Goal: Book appointment/travel/reservation

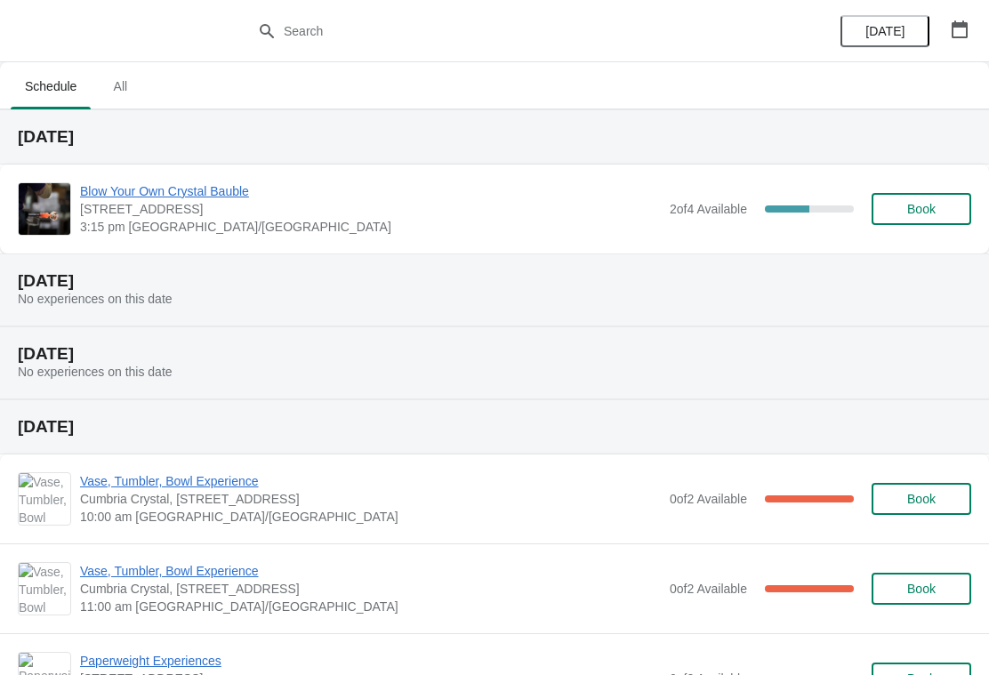
click at [958, 35] on icon "button" at bounding box center [960, 29] width 18 height 18
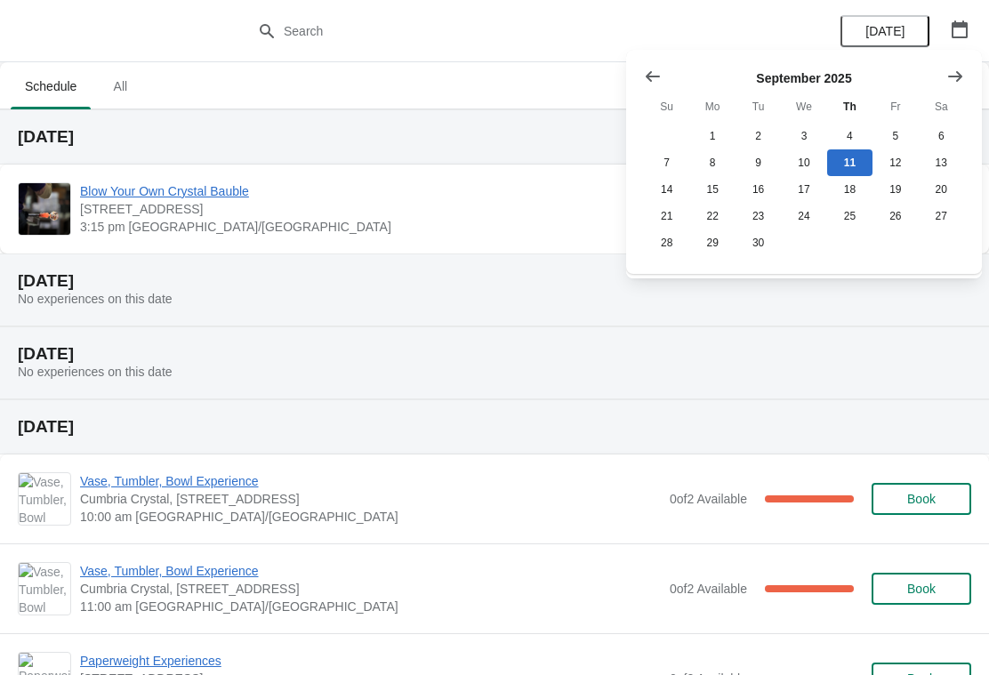
click at [953, 84] on icon "Show next month, October 2025" at bounding box center [955, 77] width 18 height 18
click at [964, 83] on button "Show next month, November 2025" at bounding box center [955, 76] width 32 height 32
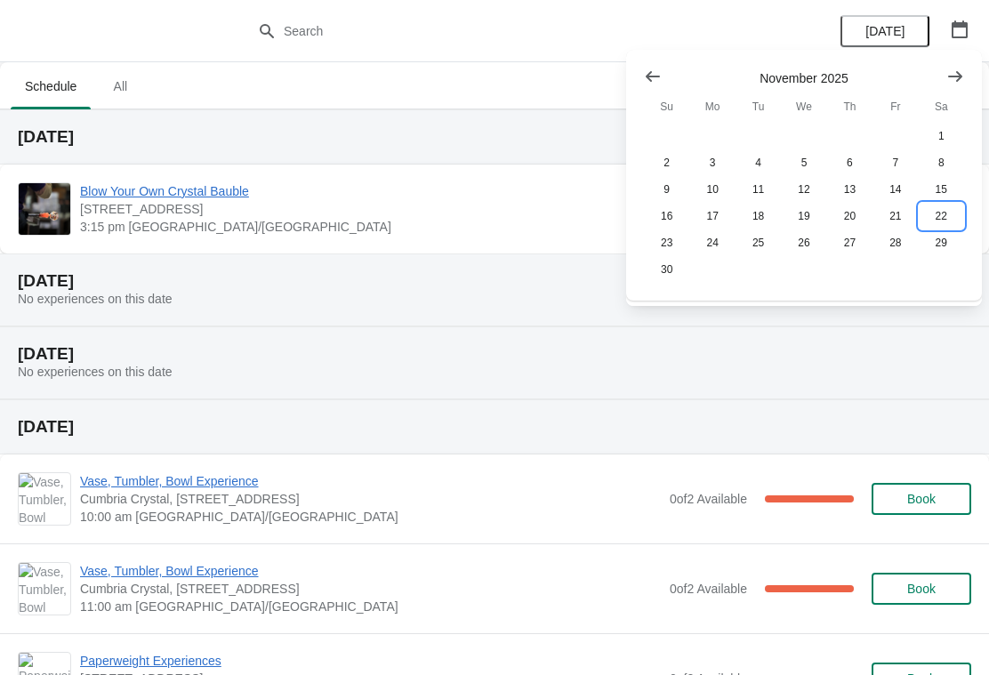
click at [947, 223] on button "22" at bounding box center [941, 216] width 45 height 27
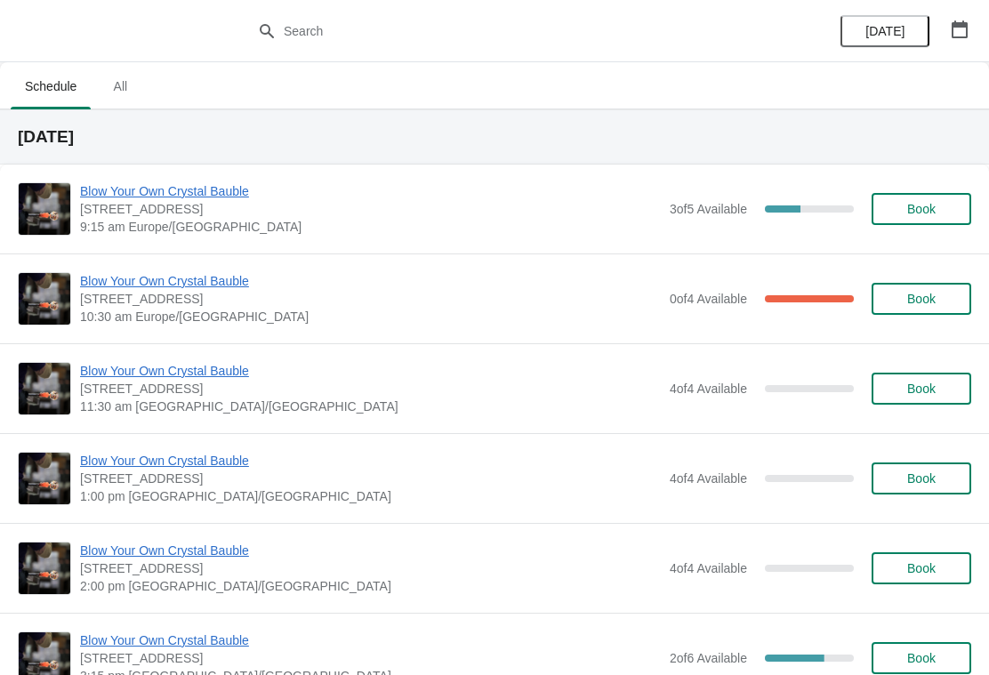
click at [927, 574] on span "Book" at bounding box center [921, 568] width 28 height 14
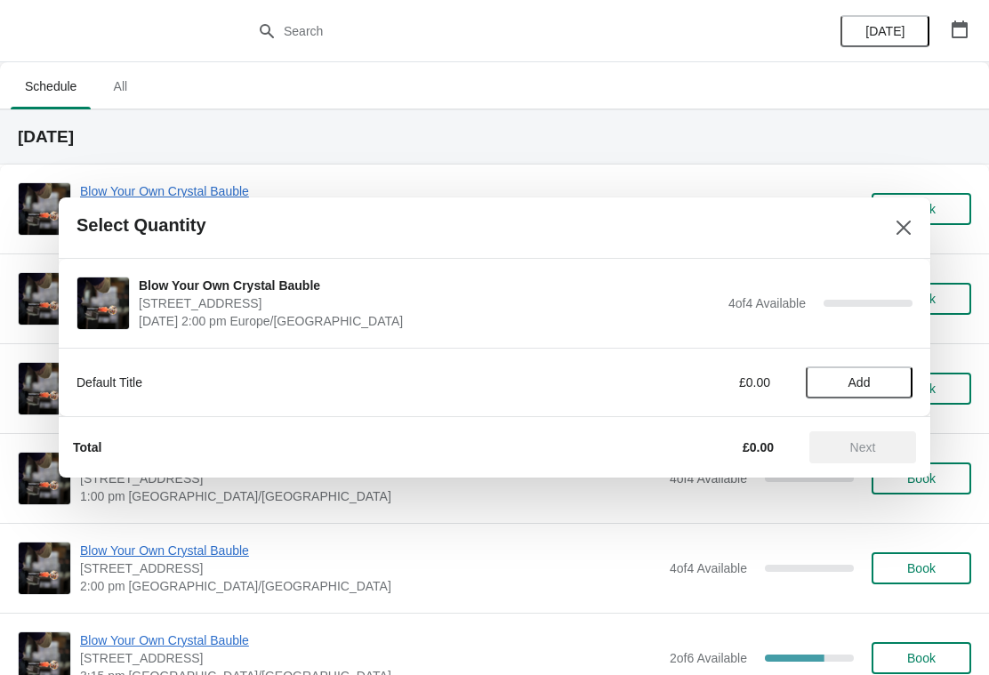
click at [889, 378] on span "Add" at bounding box center [859, 382] width 75 height 14
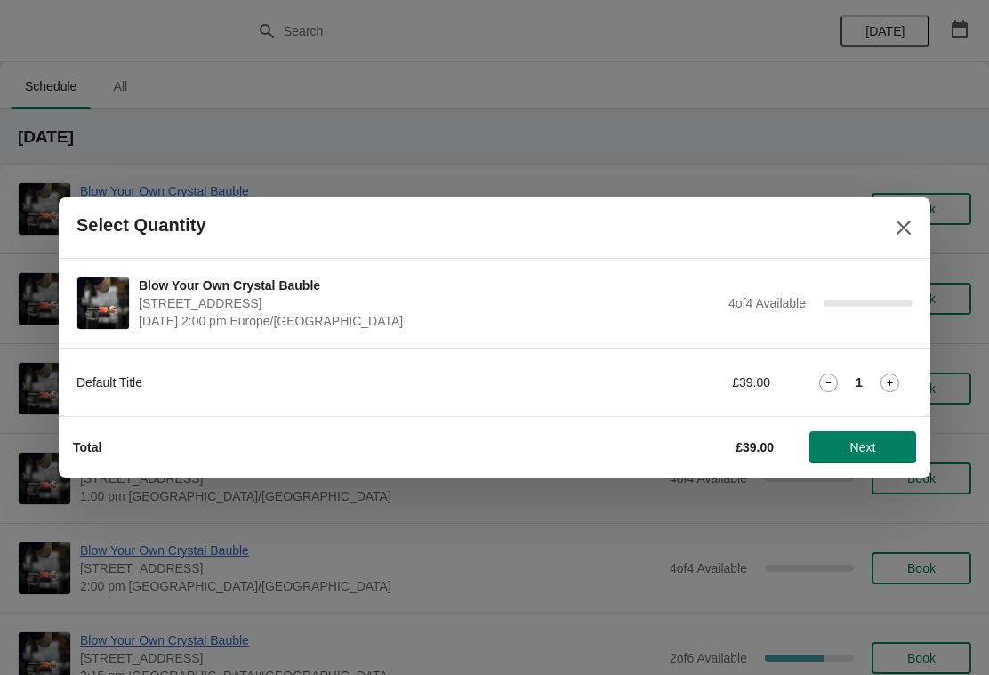
click at [892, 385] on icon at bounding box center [889, 382] width 19 height 19
click at [891, 375] on icon at bounding box center [889, 382] width 19 height 19
click at [889, 378] on icon at bounding box center [889, 382] width 19 height 19
click at [872, 449] on span "Next" at bounding box center [863, 447] width 26 height 14
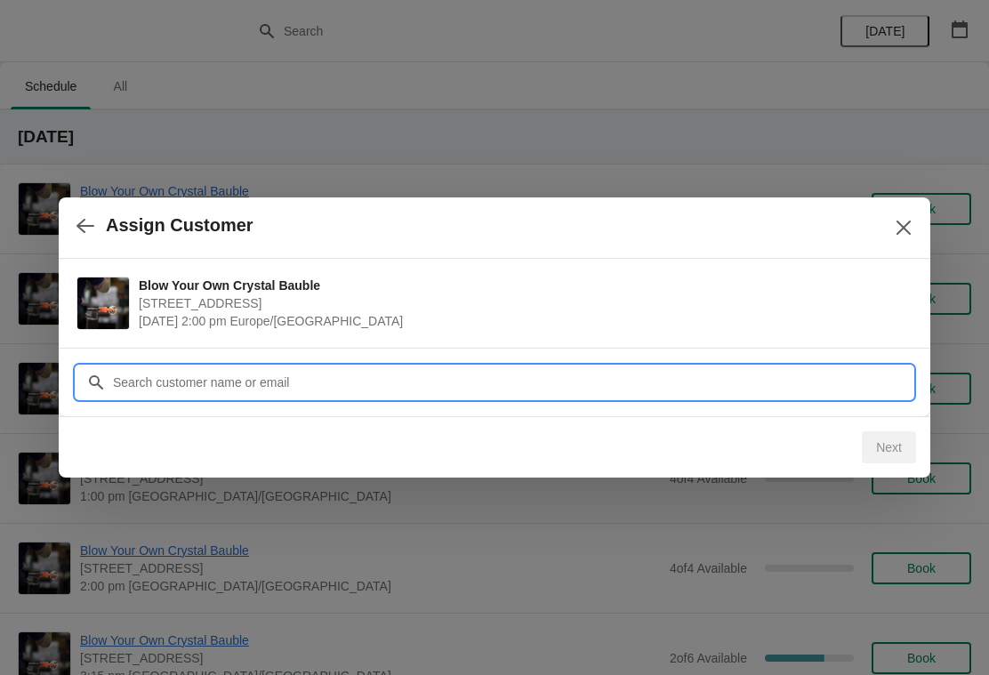
click at [546, 380] on input "Customer" at bounding box center [512, 382] width 800 height 32
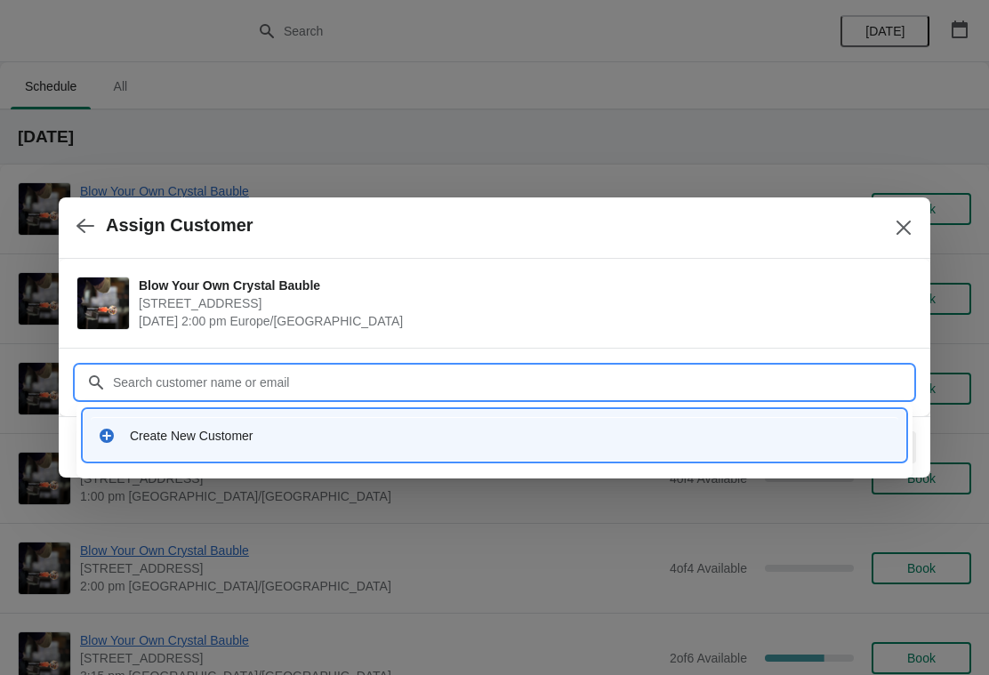
click at [151, 437] on div "Create New Customer" at bounding box center [510, 436] width 761 height 18
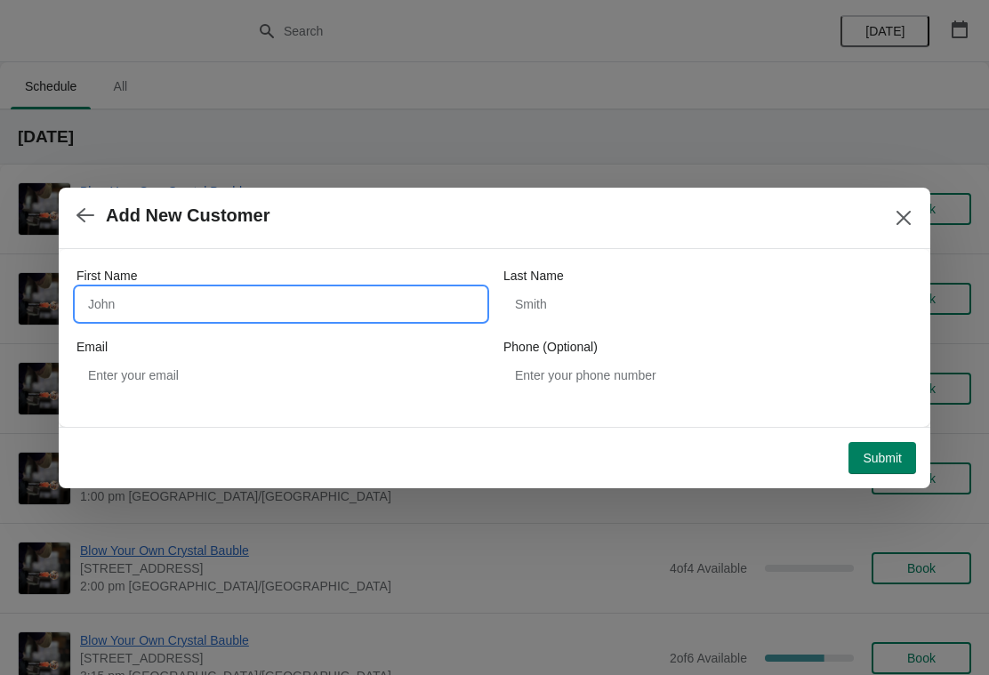
click at [390, 295] on input "First Name" at bounding box center [280, 304] width 409 height 32
type input "[PERSON_NAME]"
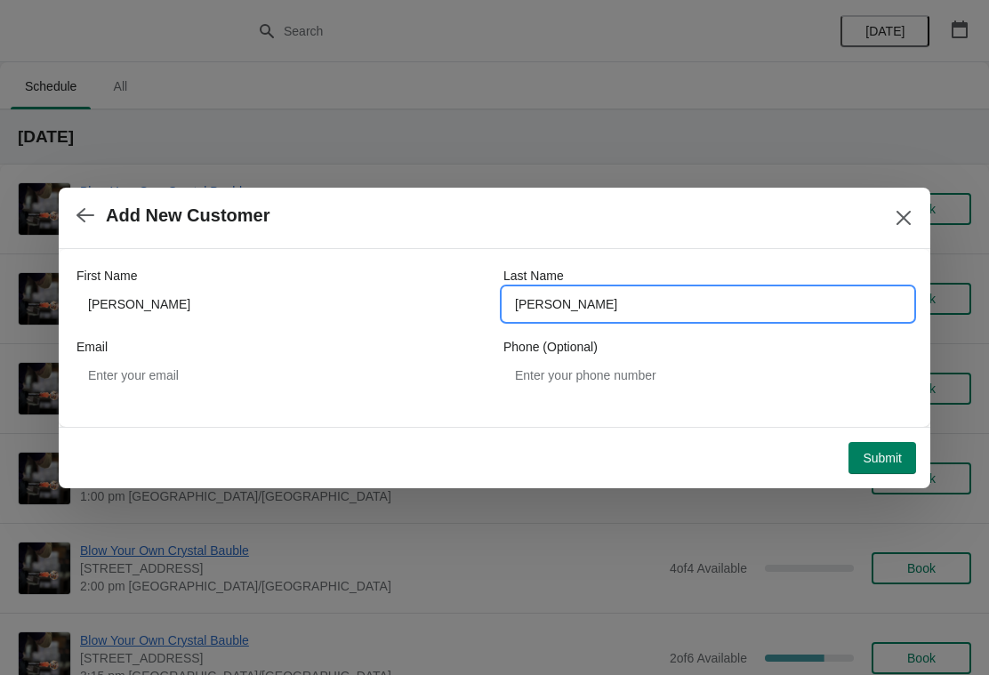
type input "[PERSON_NAME]"
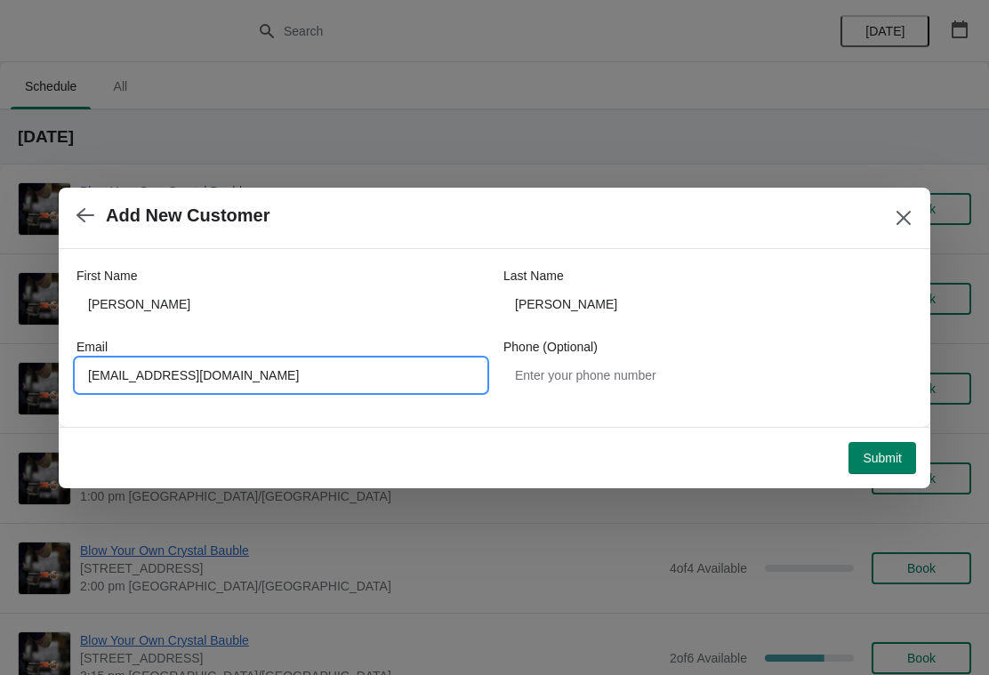
type input "[EMAIL_ADDRESS][DOMAIN_NAME]"
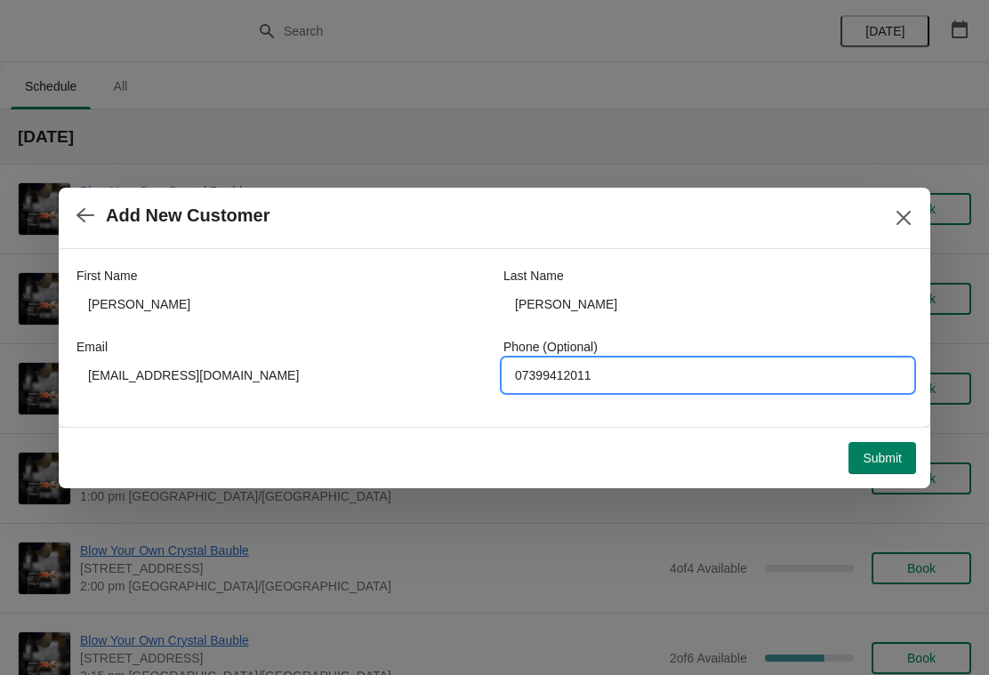
type input "07399412011"
click at [894, 458] on span "Submit" at bounding box center [881, 458] width 39 height 14
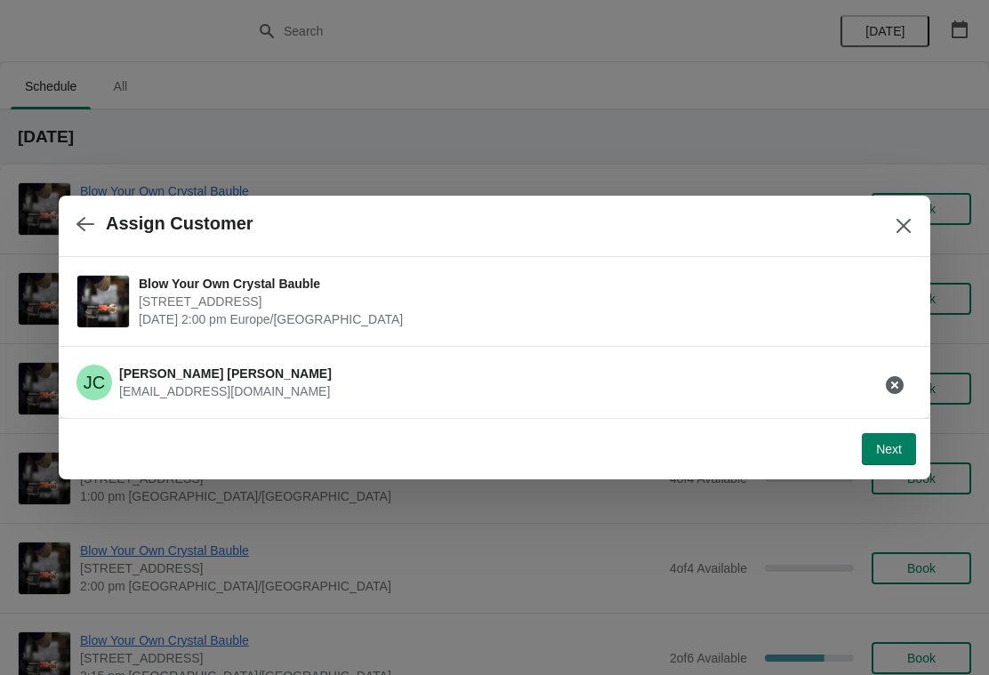
click at [890, 453] on span "Next" at bounding box center [889, 449] width 26 height 14
select select "Yes, I will collect"
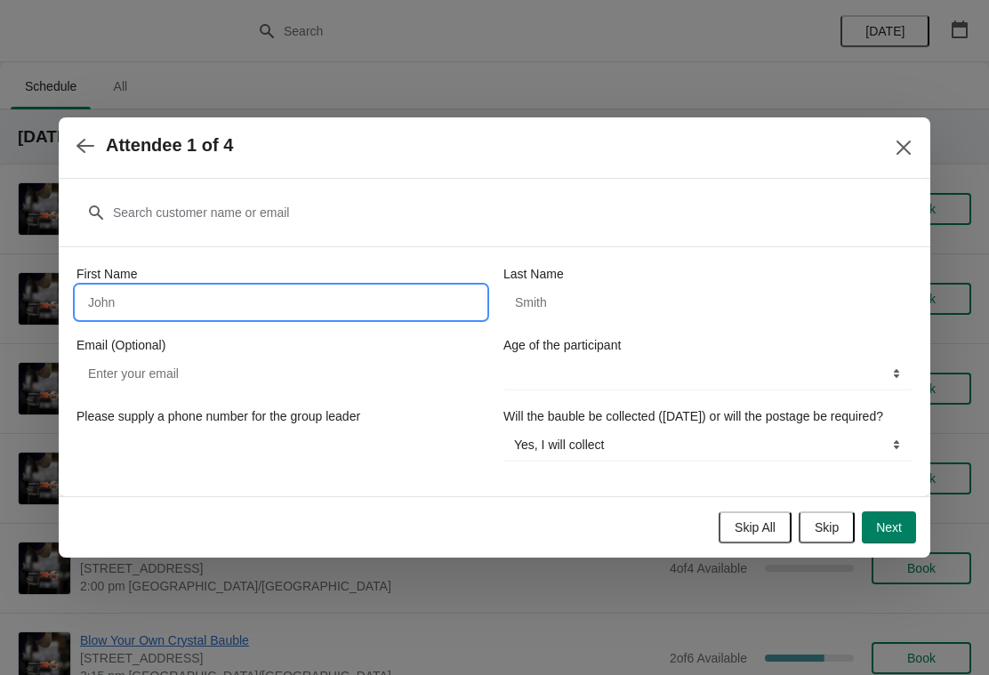
click at [398, 291] on input "First Name" at bounding box center [280, 302] width 409 height 32
type input "[PERSON_NAME]"
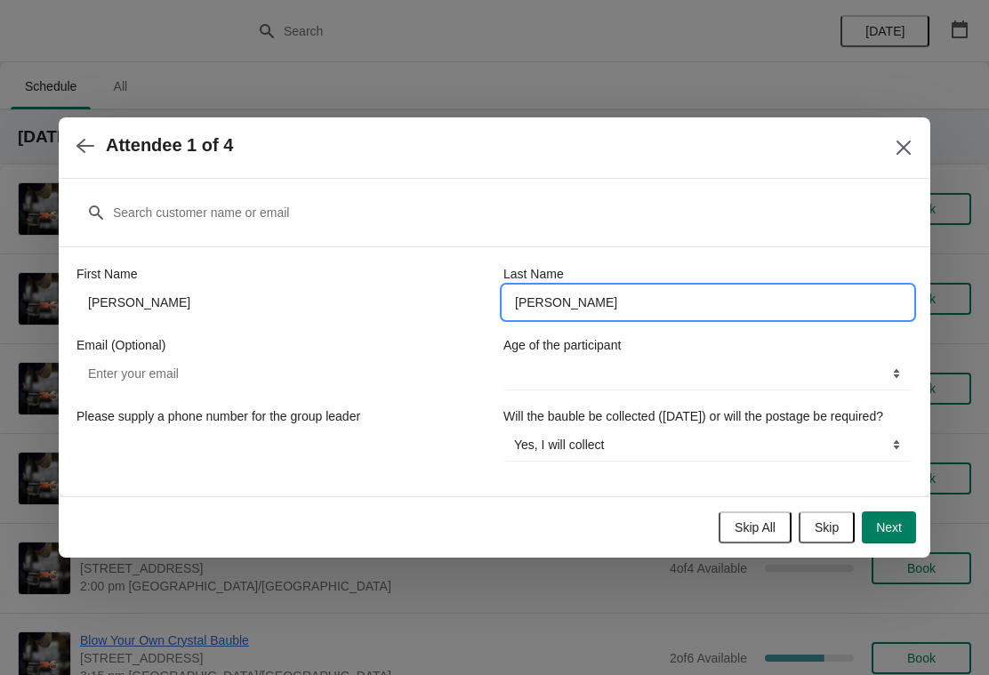
type input "[PERSON_NAME]"
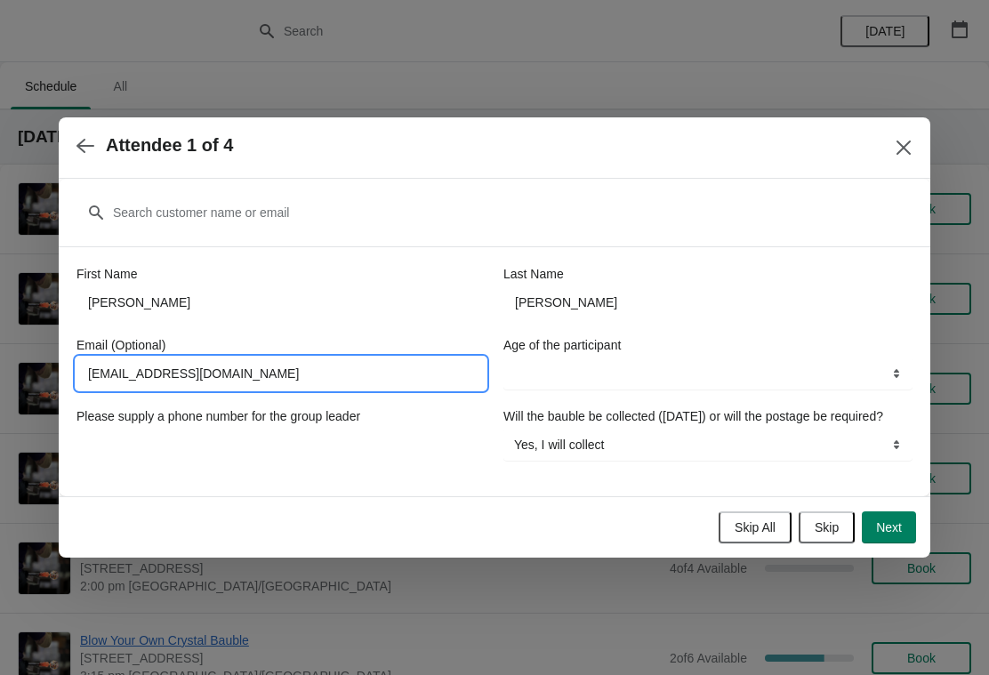
type input "[EMAIL_ADDRESS][DOMAIN_NAME]"
click at [808, 360] on select "8-12 years 13-17 years 18 years and over" at bounding box center [707, 373] width 409 height 32
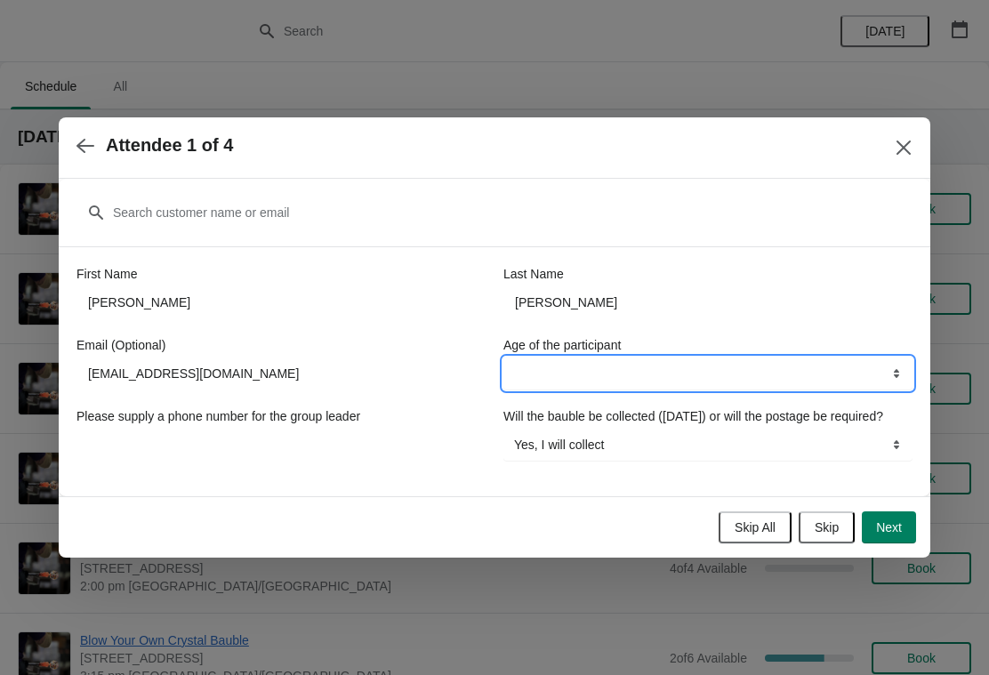
select select "18 years and over"
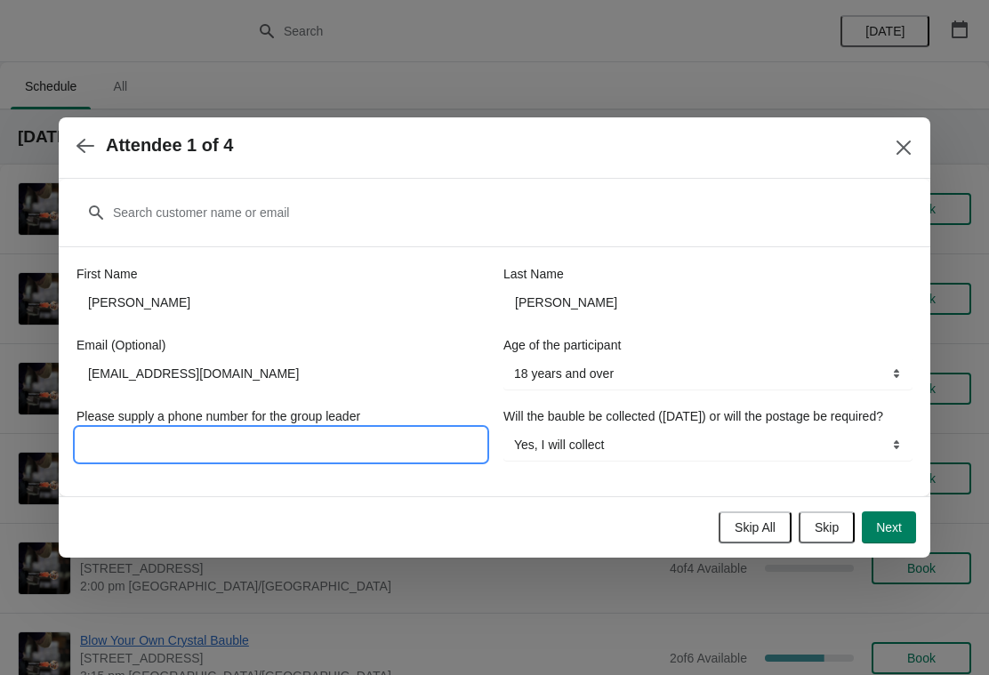
click at [377, 432] on input "Please supply a phone number for the group leader" at bounding box center [280, 445] width 409 height 32
type input "07399412011"
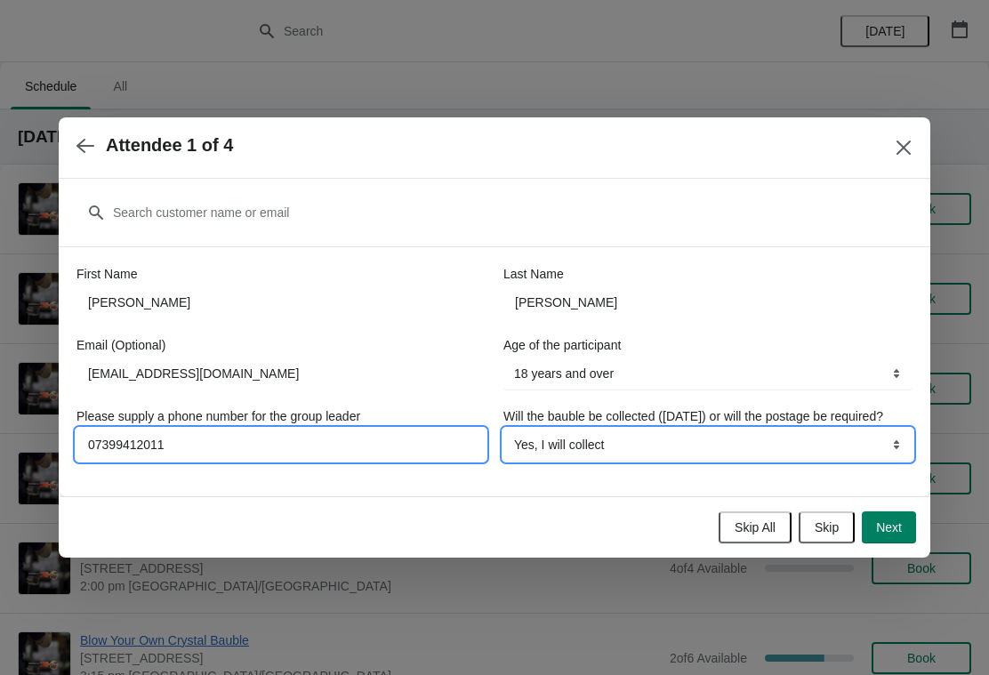
click at [838, 451] on select "Yes, I will collect No, I will require postage" at bounding box center [707, 445] width 409 height 32
select select "No, I will require postage"
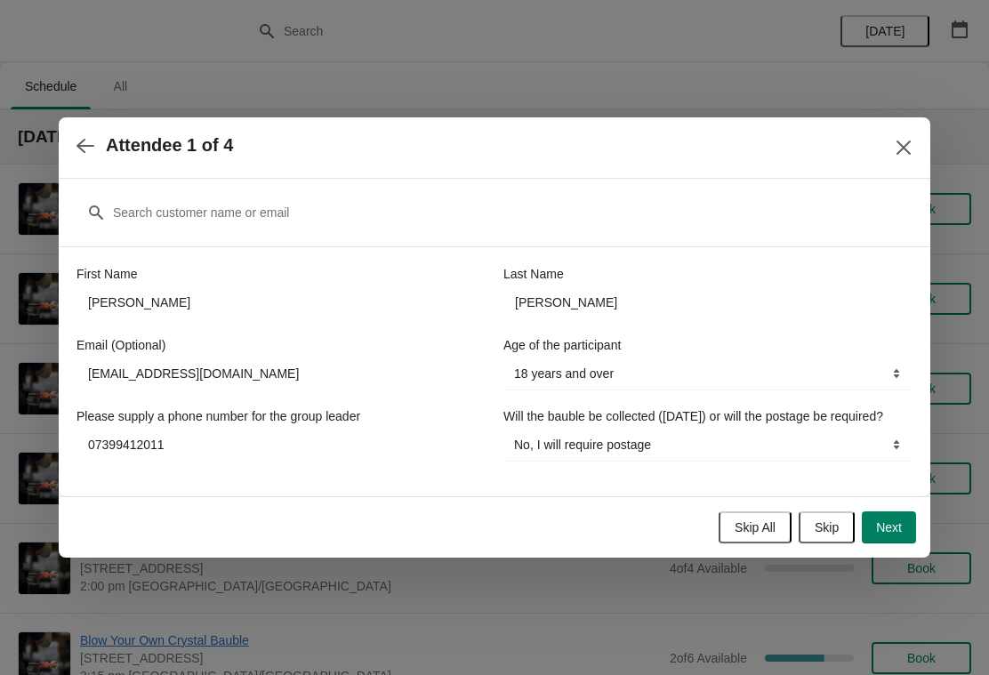
click at [896, 530] on span "Next" at bounding box center [889, 527] width 26 height 14
select select
select select "Yes, I will collect"
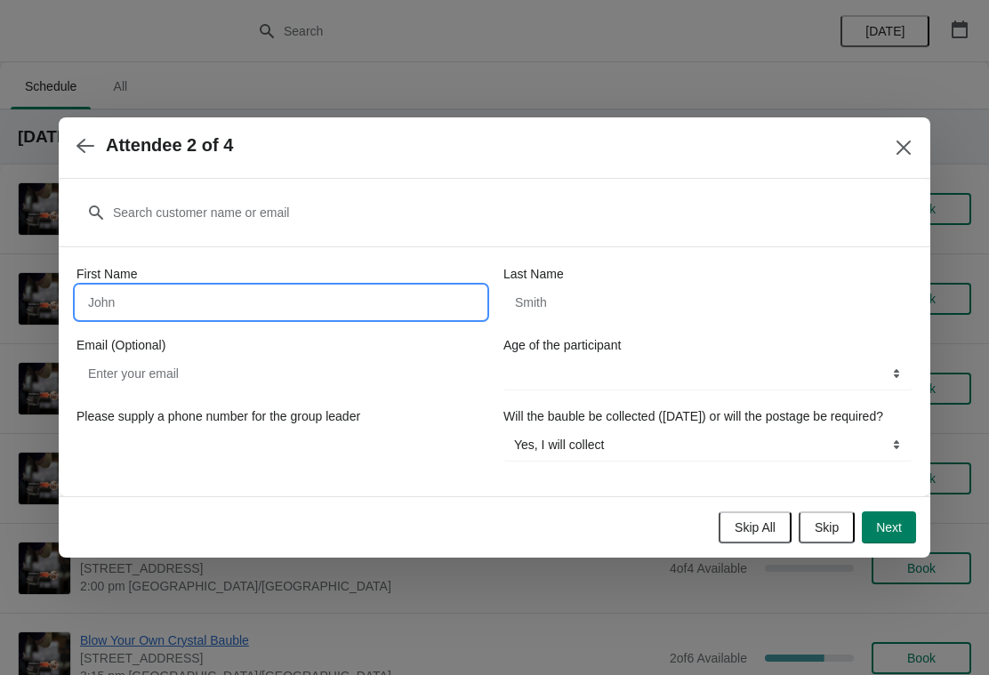
click at [393, 287] on input "First Name" at bounding box center [280, 302] width 409 height 32
type input "[PERSON_NAME]"
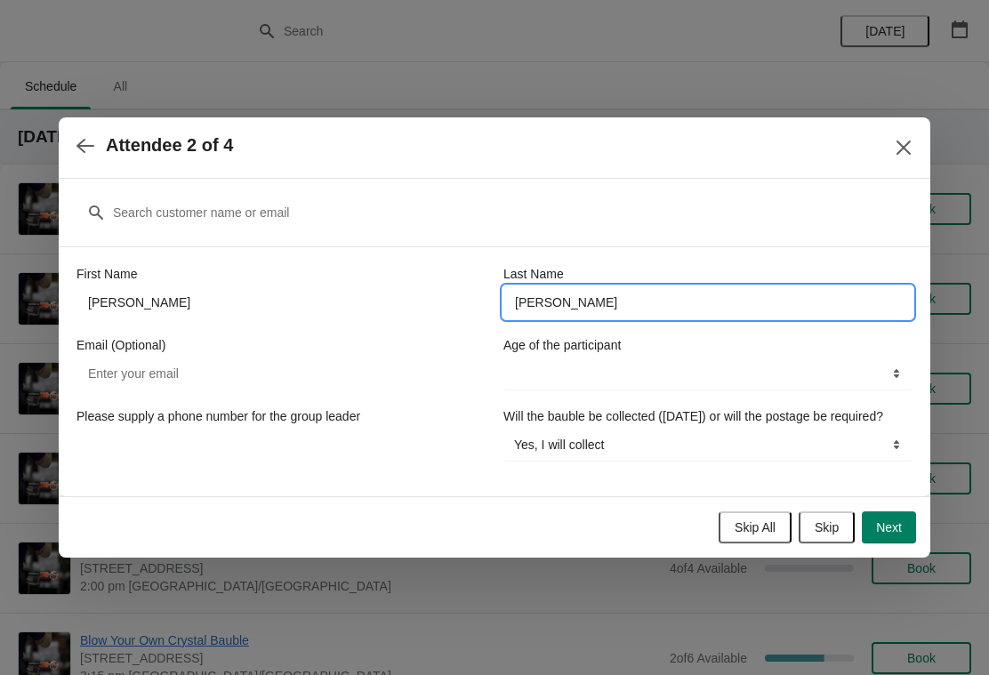
type input "[PERSON_NAME]"
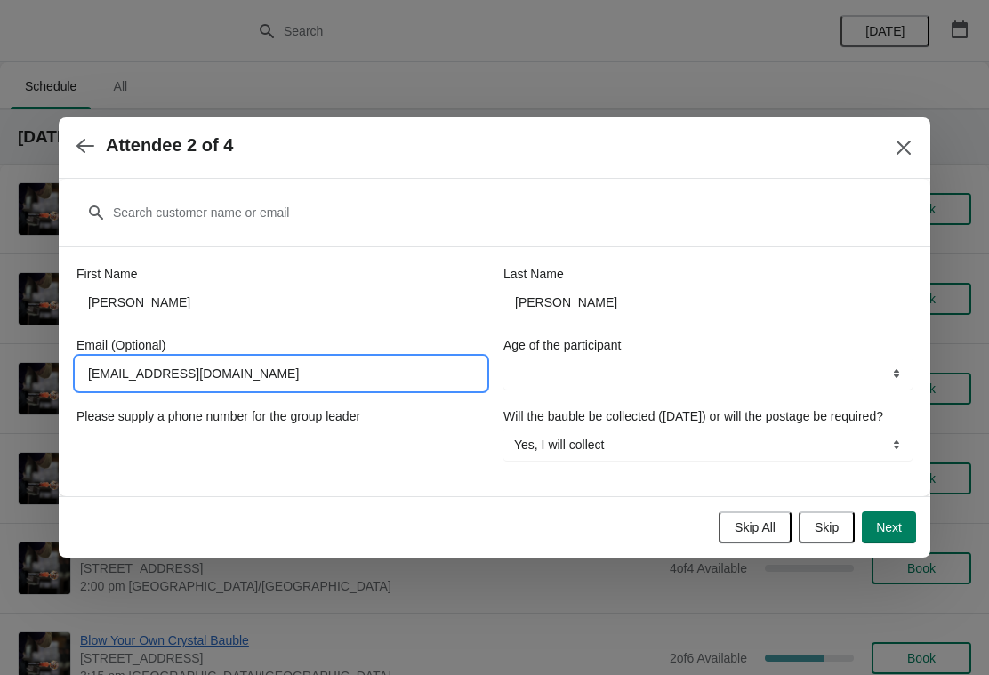
type input "[EMAIL_ADDRESS][DOMAIN_NAME]"
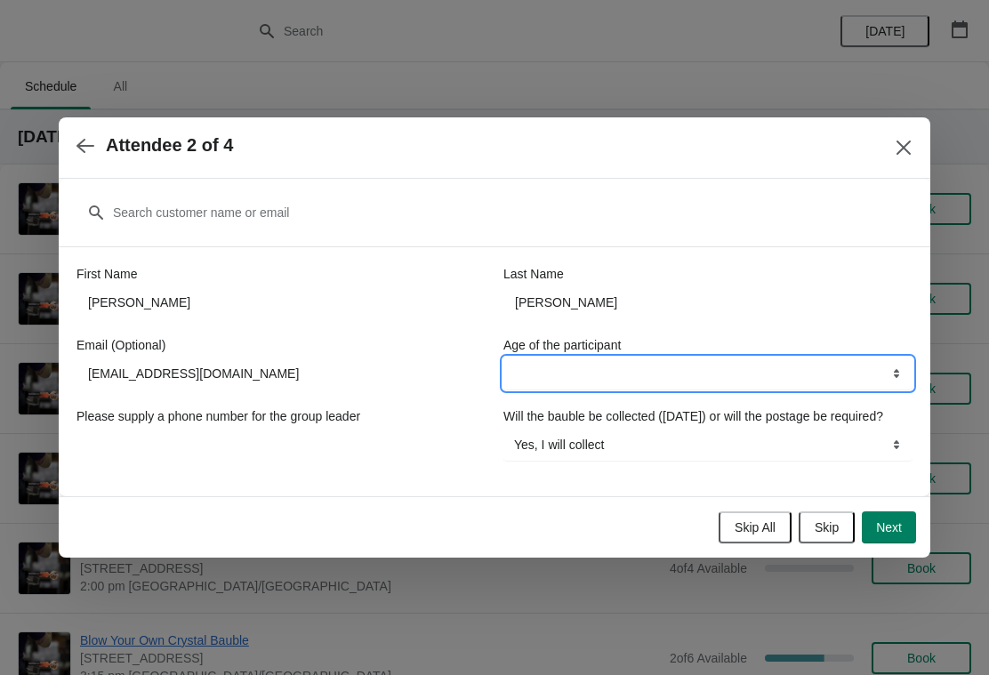
select select "13-17 years"
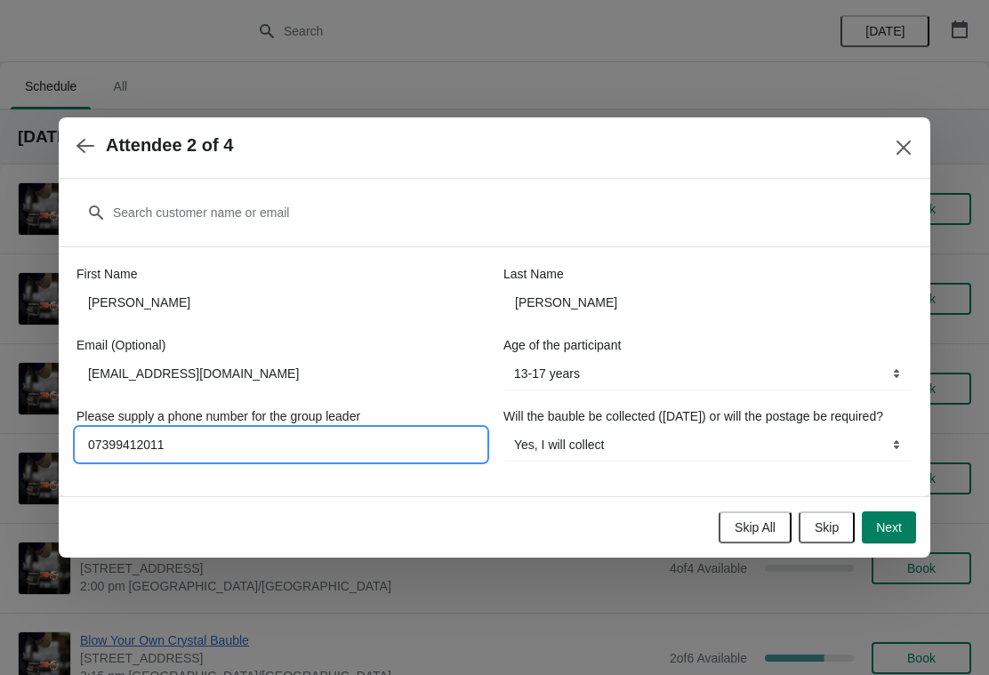
type input "07399412011"
click at [774, 453] on select "Yes, I will collect No, I will require postage" at bounding box center [707, 445] width 409 height 32
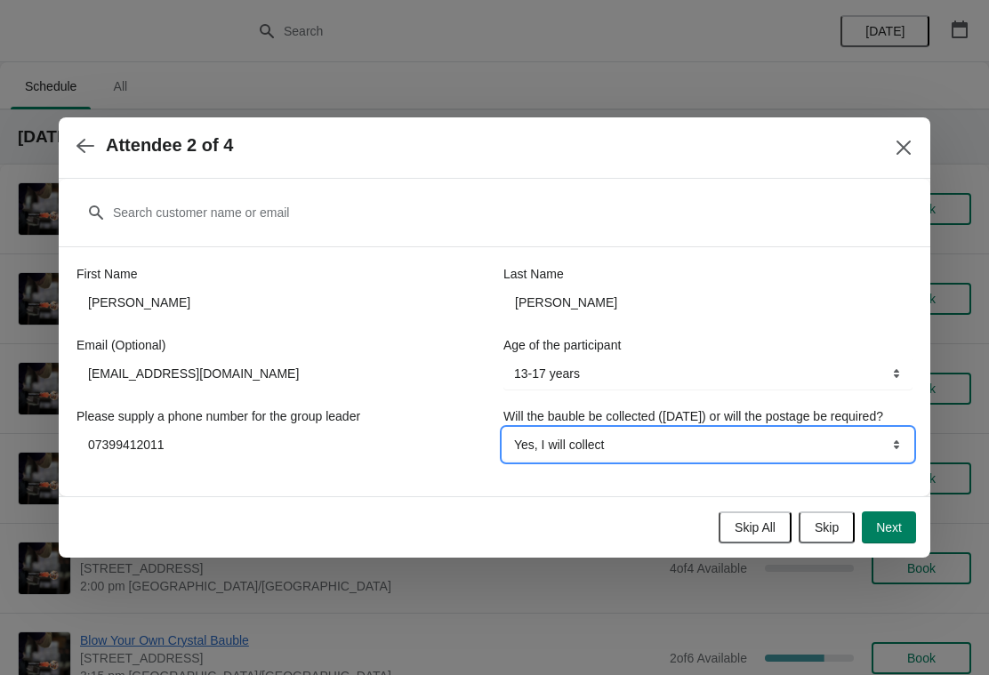
select select "No, I will require postage"
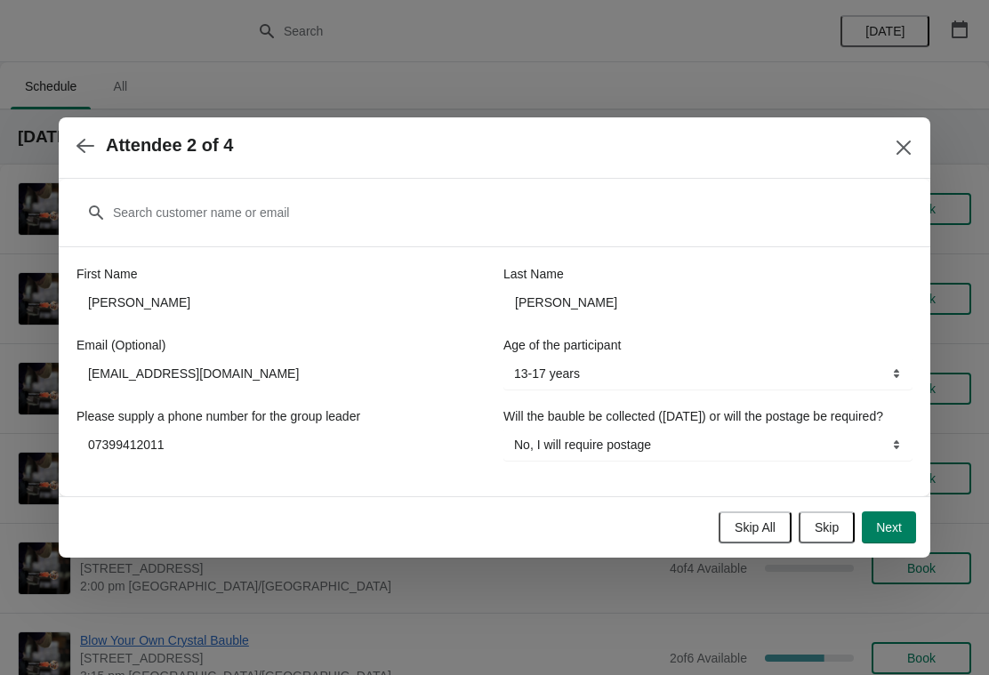
click at [895, 534] on span "Next" at bounding box center [889, 527] width 26 height 14
select select
select select "Yes, I will collect"
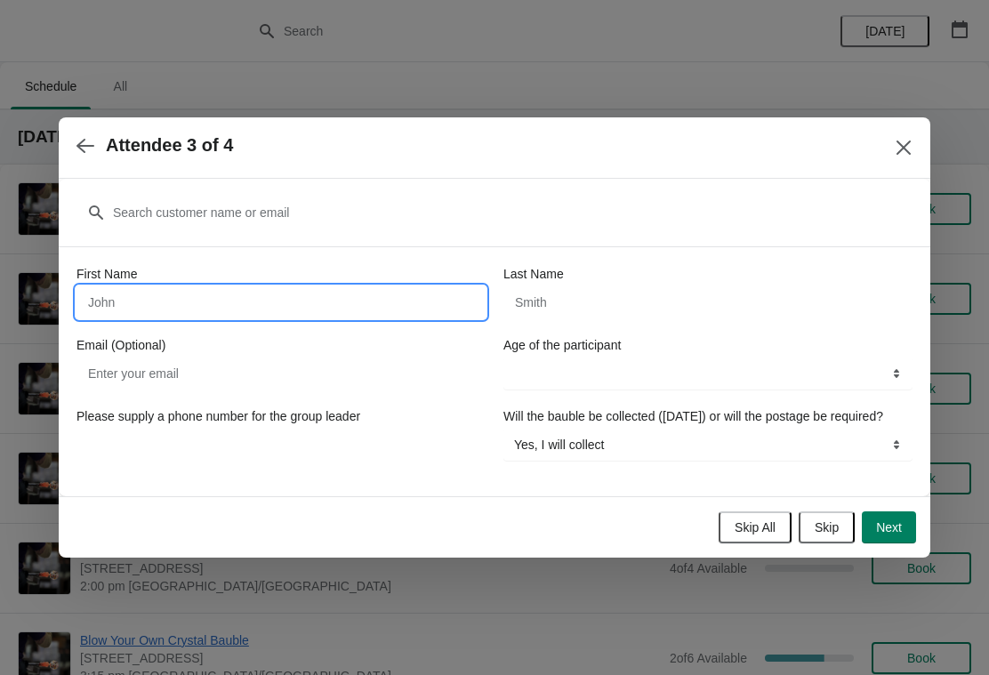
click at [407, 286] on input "First Name" at bounding box center [280, 302] width 409 height 32
type input "U"
type input "Ruaridh"
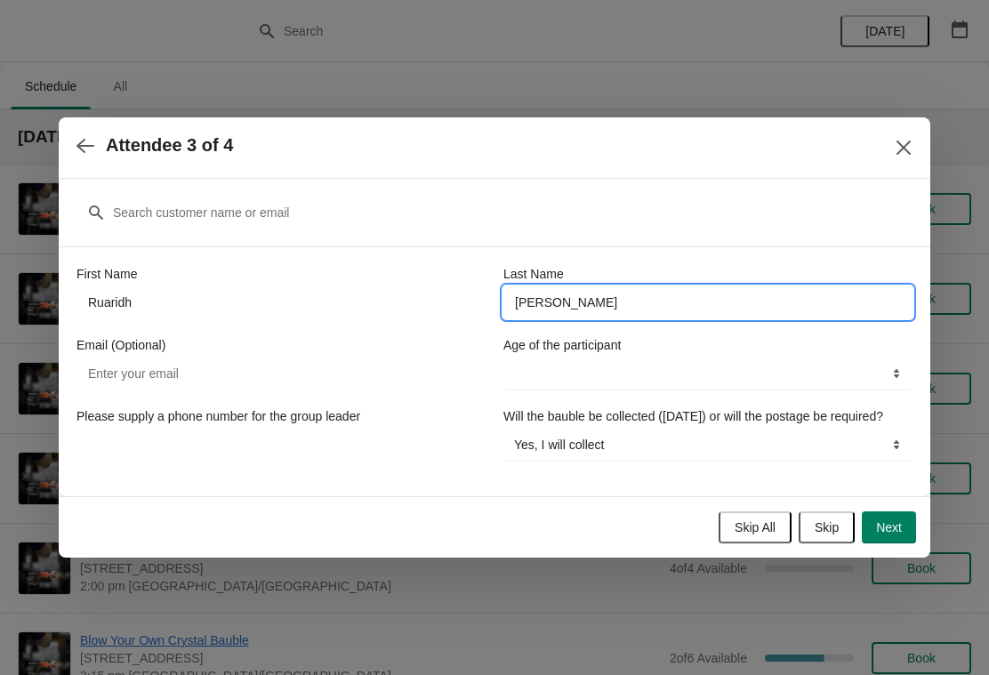
type input "[PERSON_NAME]"
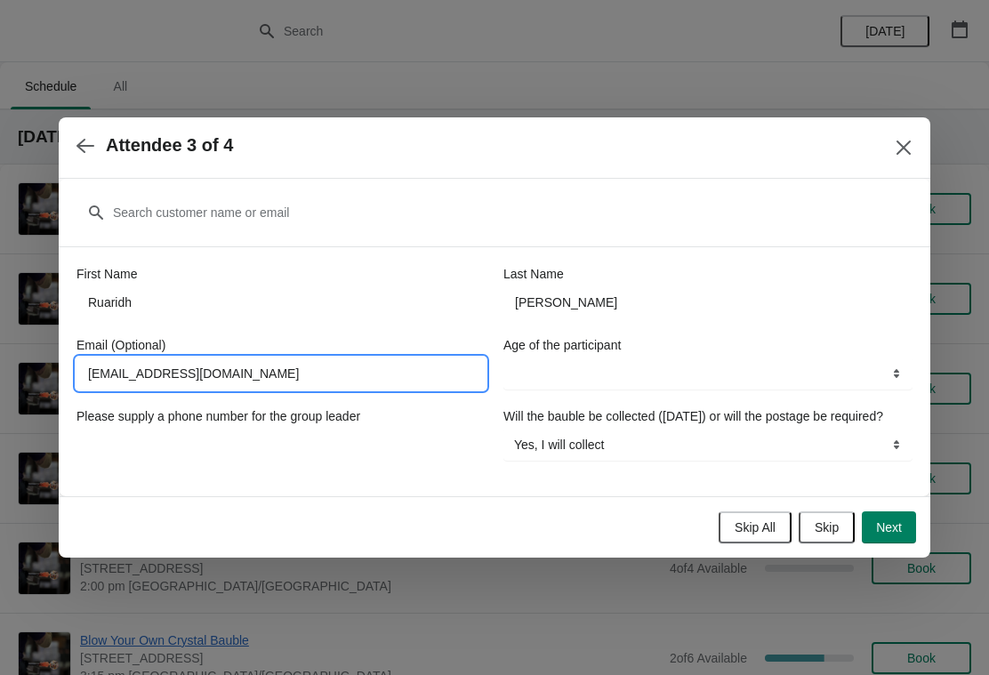
type input "[EMAIL_ADDRESS][DOMAIN_NAME]"
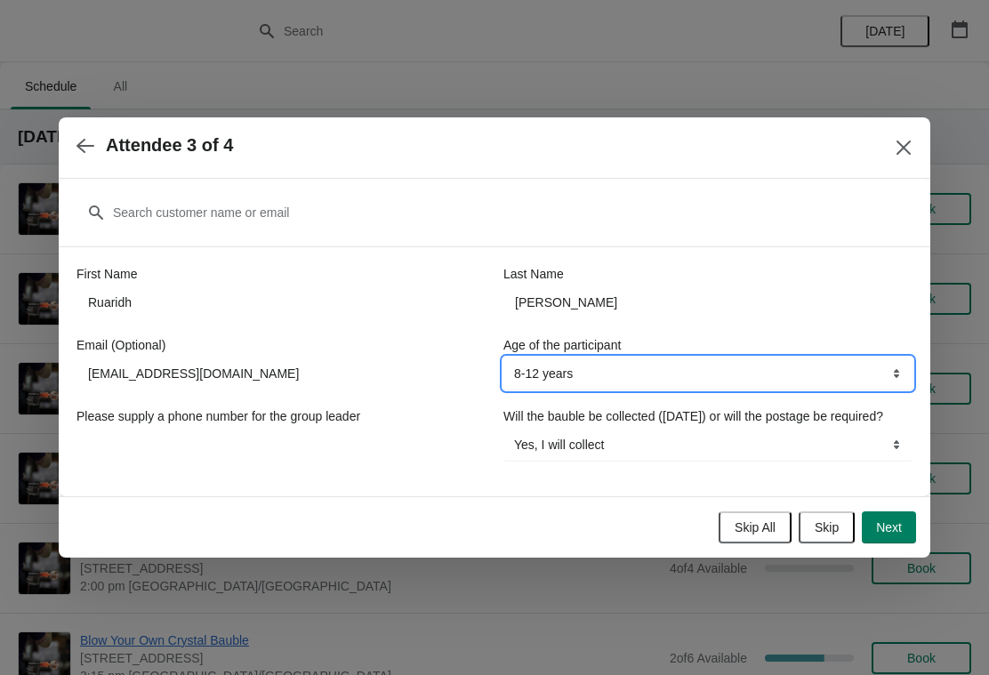
select select "13-17 years"
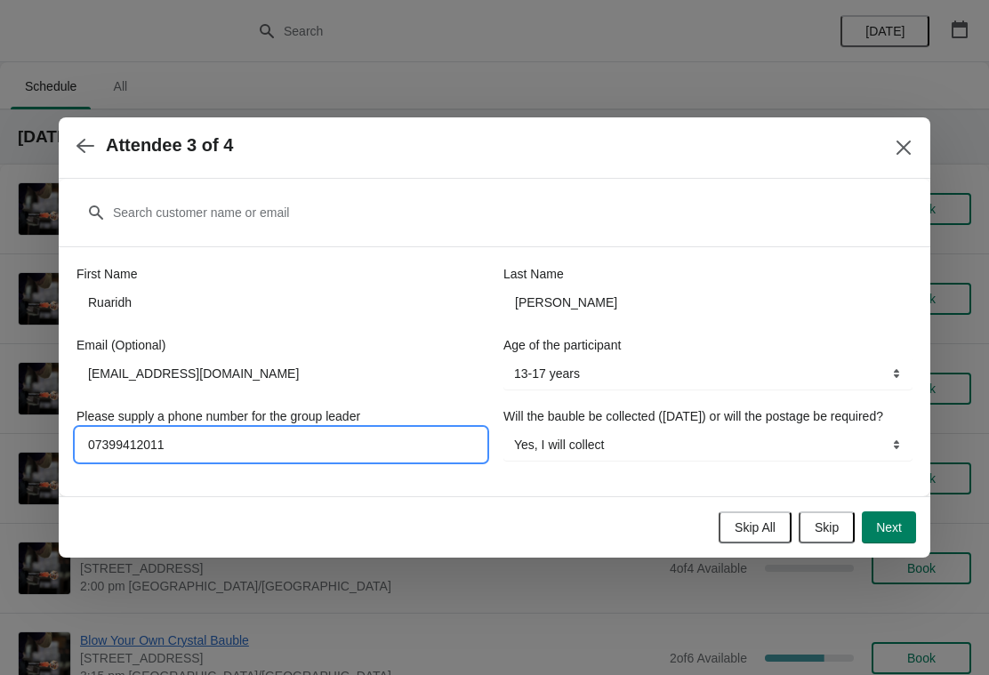
type input "07399412011"
click at [870, 453] on select "Yes, I will collect No, I will require postage" at bounding box center [707, 445] width 409 height 32
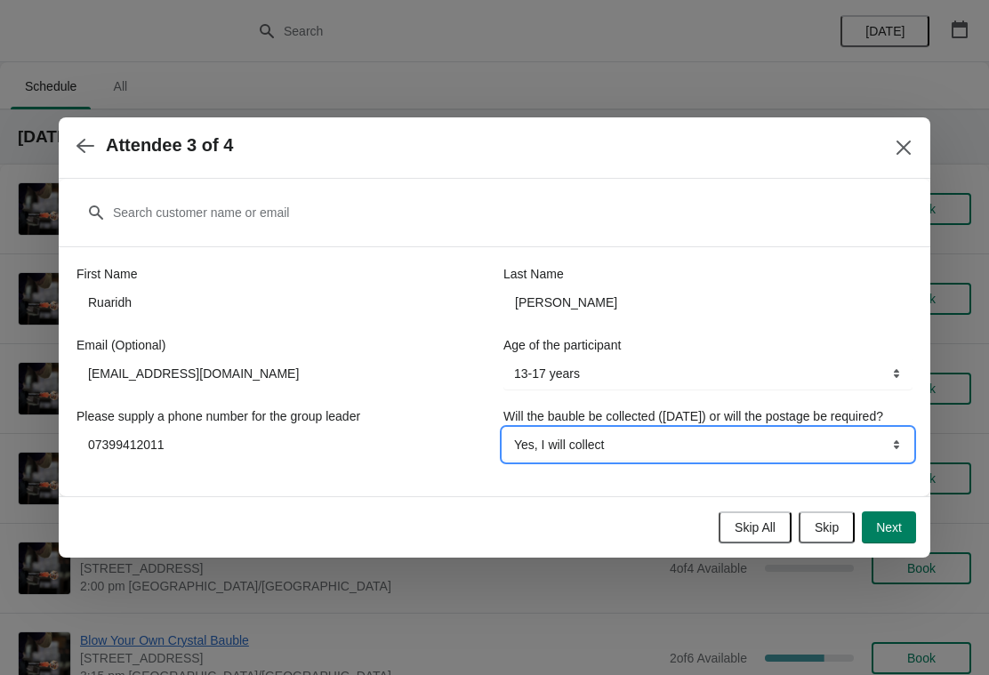
select select "No, I will require postage"
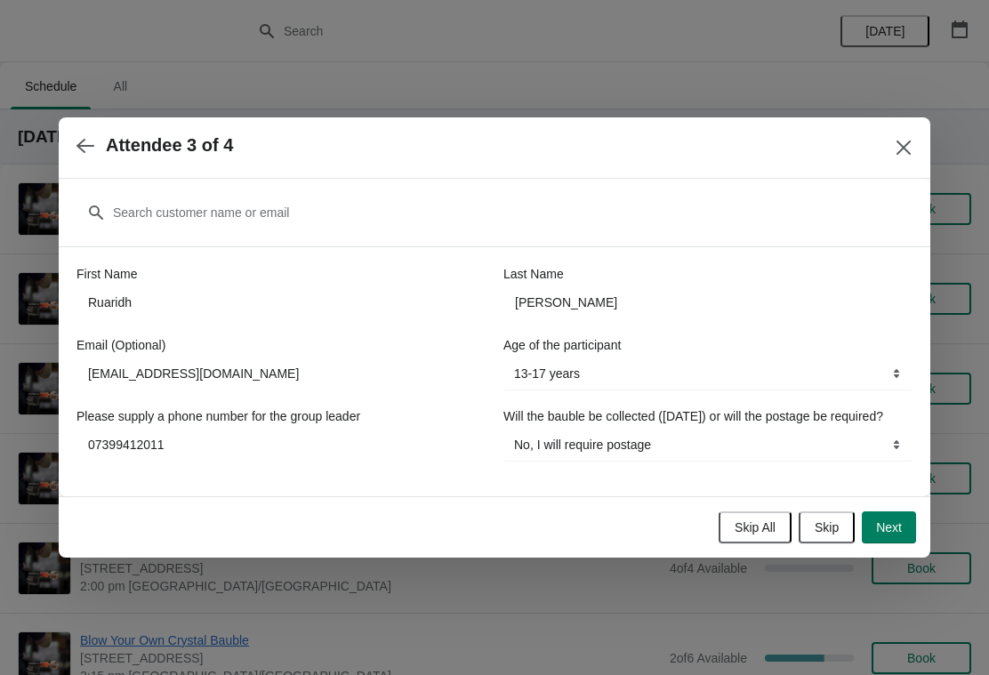
click at [903, 533] on button "Next" at bounding box center [889, 527] width 54 height 32
select select
select select "Yes, I will collect"
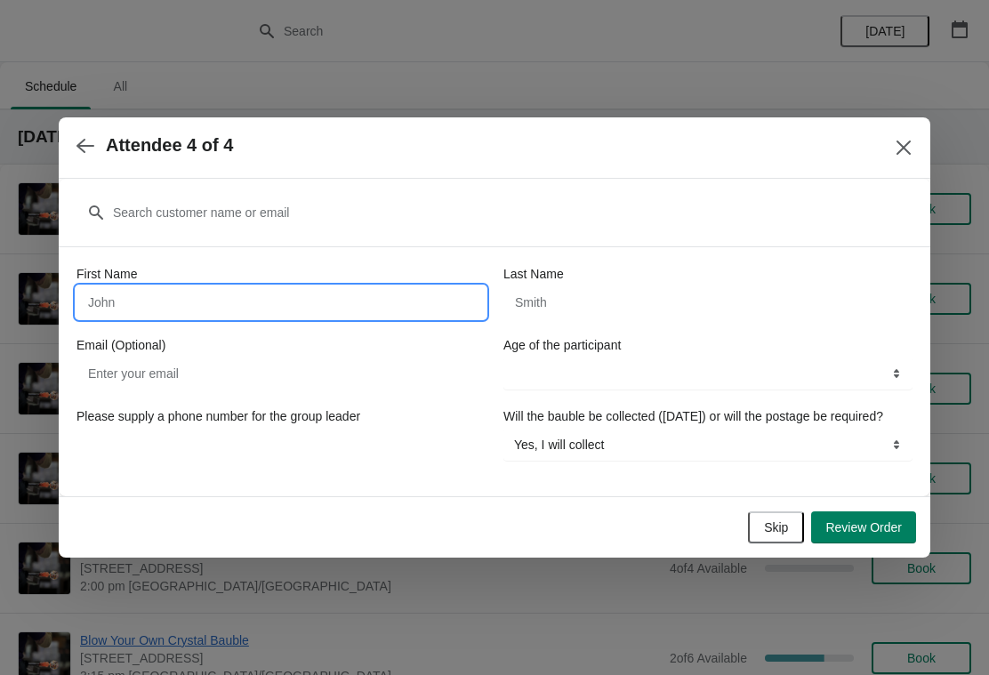
click at [389, 293] on input "First Name" at bounding box center [280, 302] width 409 height 32
type input "[PERSON_NAME]"
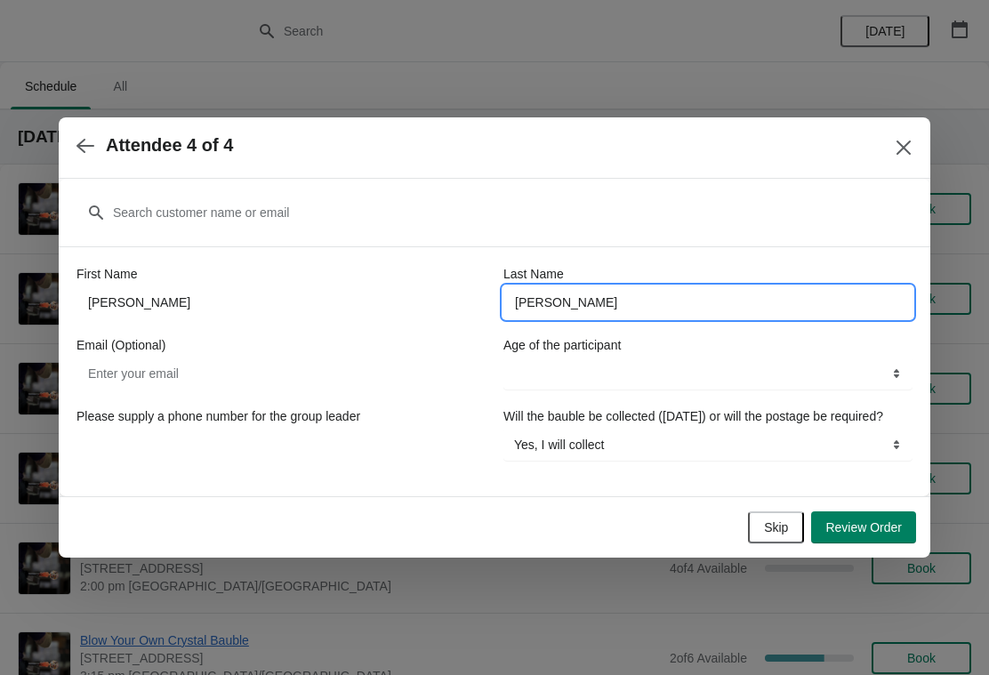
type input "[PERSON_NAME]"
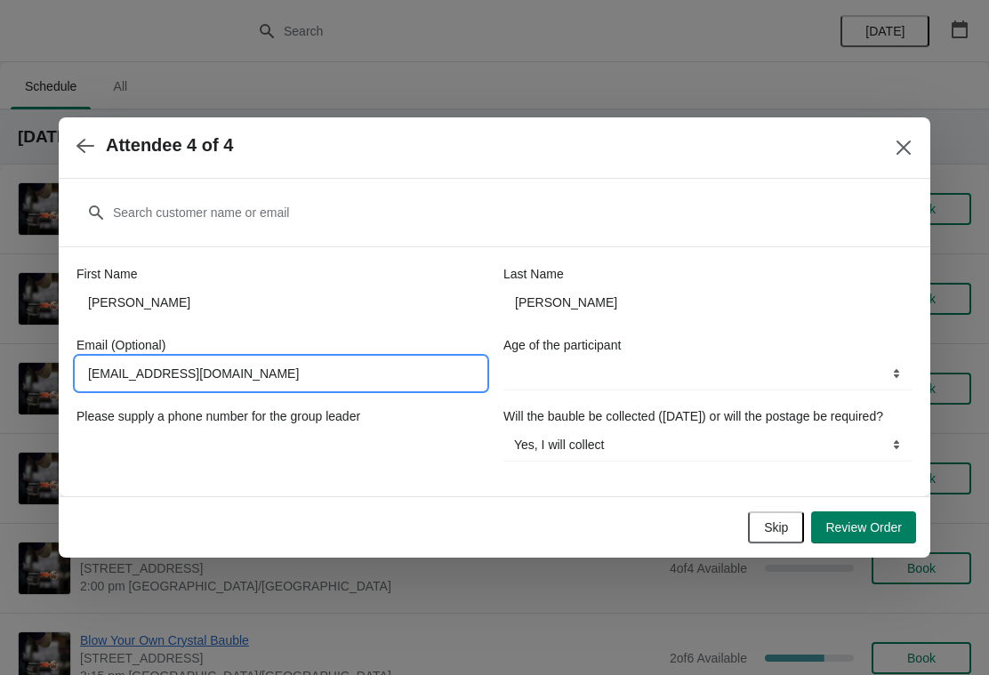
type input "[EMAIL_ADDRESS][DOMAIN_NAME]"
click at [730, 365] on select "8-12 years 13-17 years 18 years and over" at bounding box center [707, 373] width 409 height 32
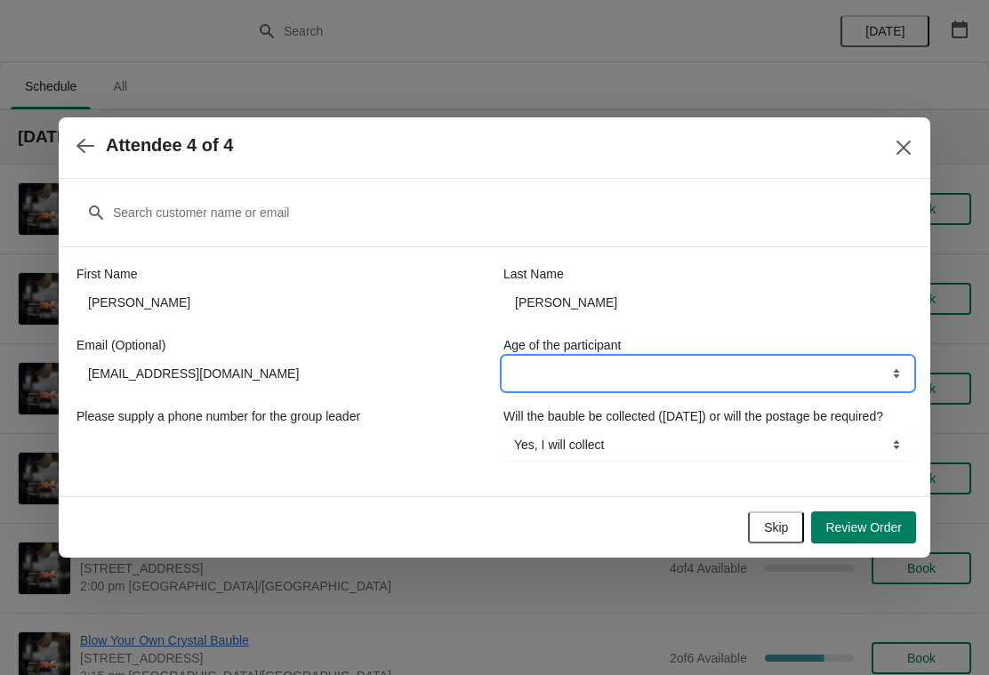
select select "18 years and over"
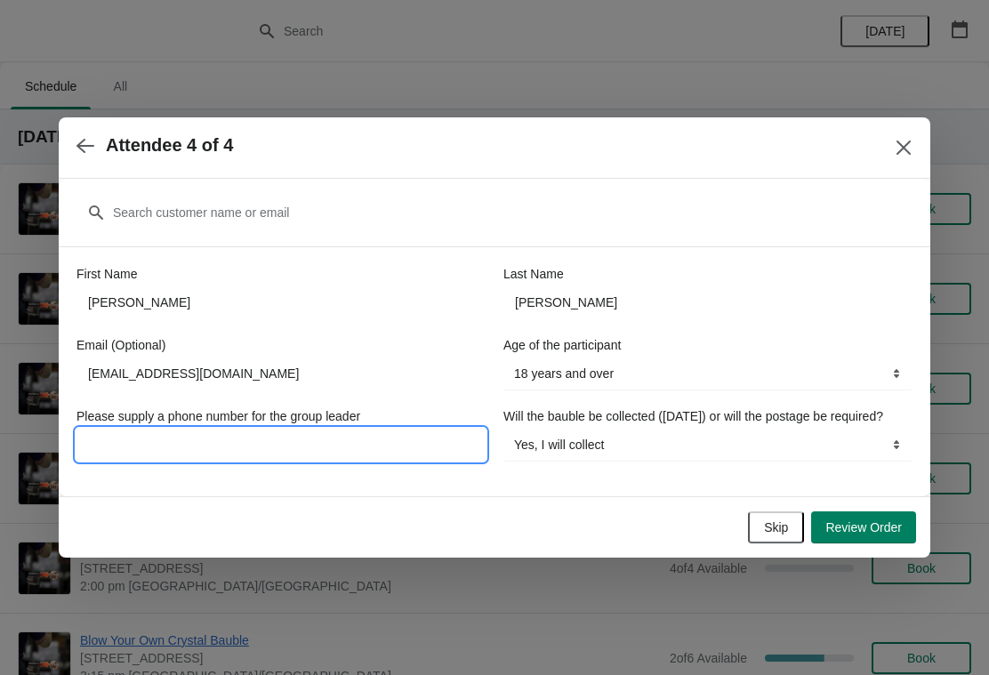
click at [367, 450] on input "Please supply a phone number for the group leader" at bounding box center [280, 445] width 409 height 32
click at [407, 451] on input "Please supply a phone number for the group leader" at bounding box center [280, 445] width 409 height 32
type input "07399412011"
